Goal: Information Seeking & Learning: Learn about a topic

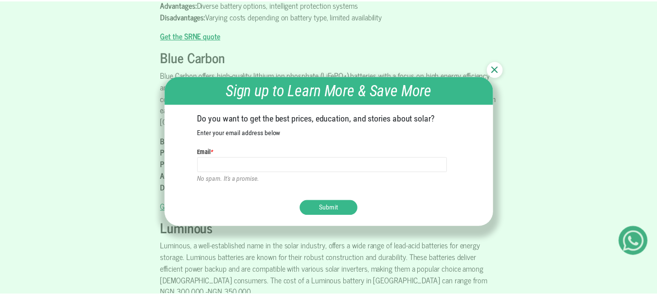
scroll to position [2191, 0]
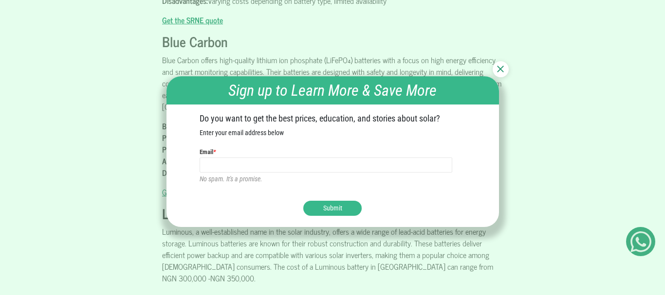
click at [500, 69] on img at bounding box center [500, 69] width 7 height 7
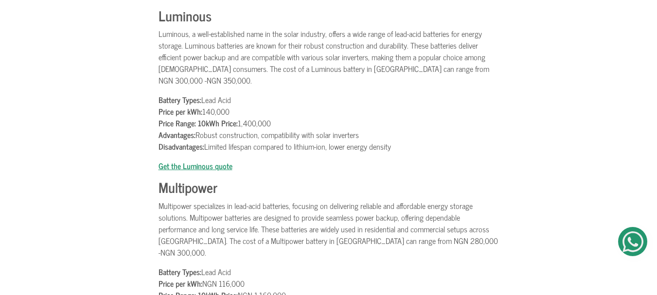
scroll to position [2434, 0]
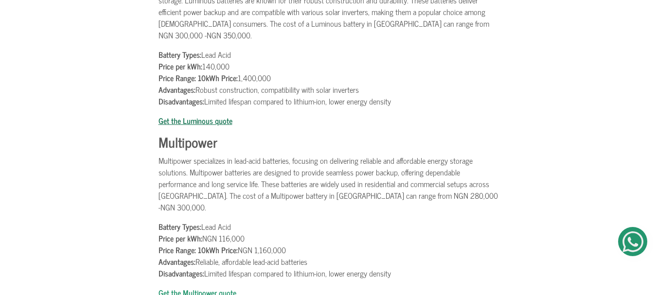
click at [202, 114] on b "Get the Luminous quote" at bounding box center [196, 120] width 74 height 13
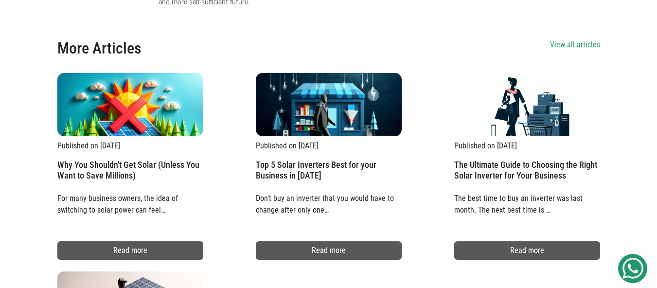
scroll to position [3213, 0]
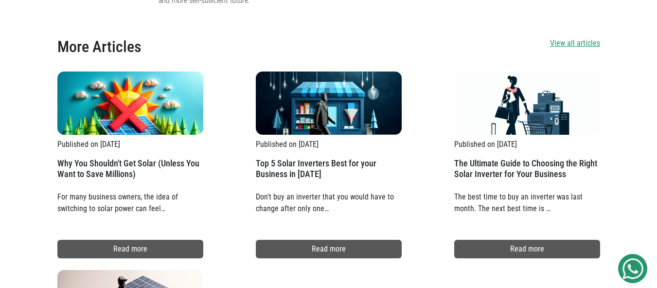
click at [304, 158] on h2 "Top 5 Solar Inverters Best for your Business in [DATE]" at bounding box center [329, 172] width 146 height 29
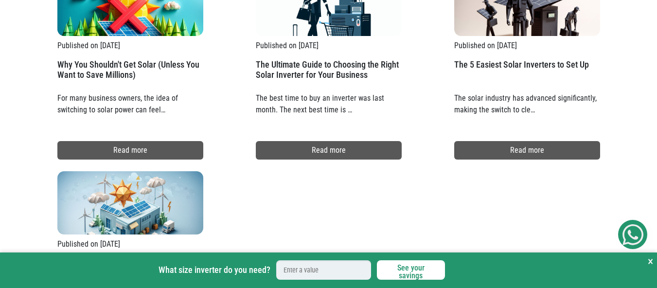
scroll to position [1508, 0]
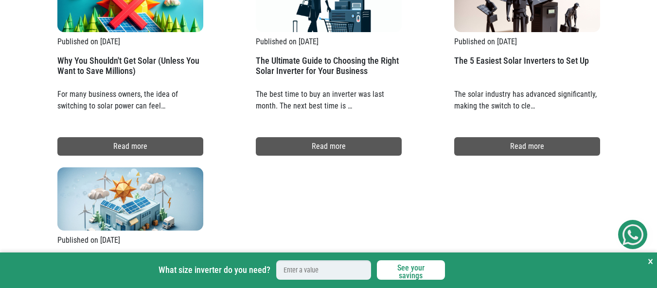
click at [306, 58] on h2 "The Ultimate Guide to Choosing the Right Solar Inverter for Your Business" at bounding box center [329, 69] width 146 height 29
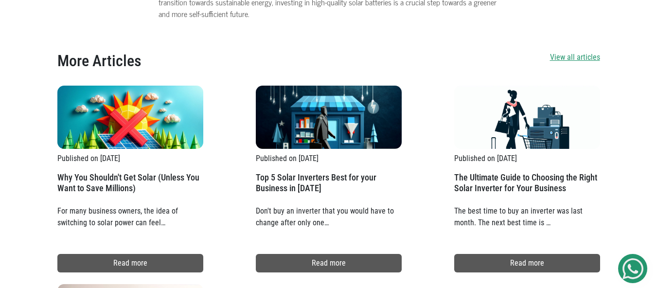
scroll to position [3213, 0]
